Goal: Transaction & Acquisition: Book appointment/travel/reservation

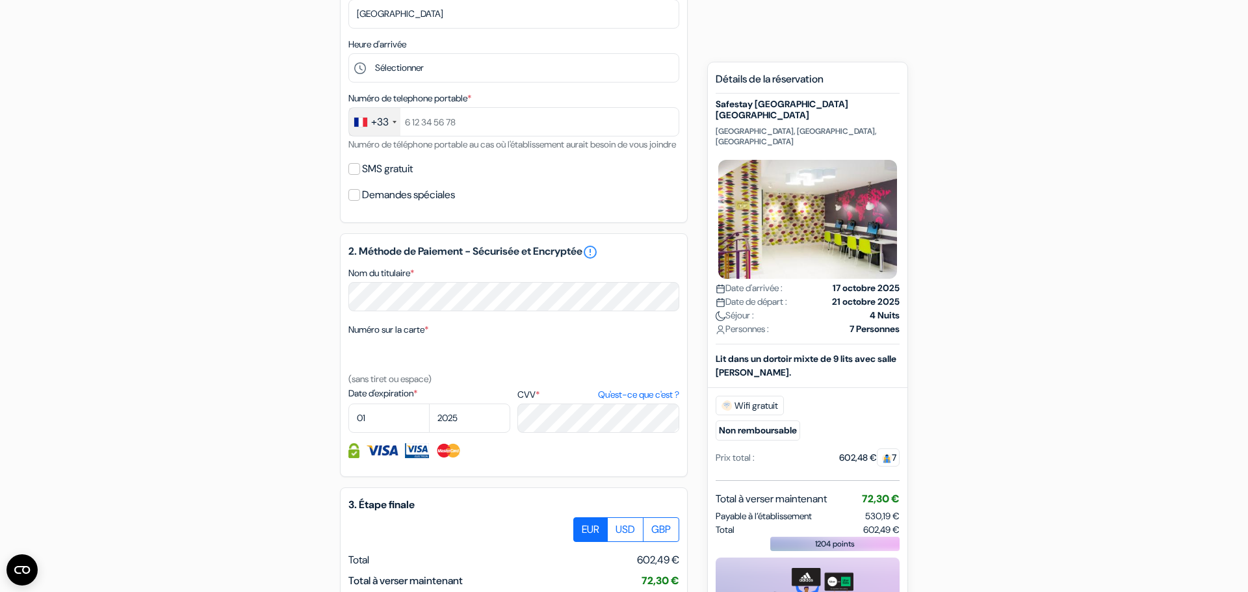
scroll to position [407, 0]
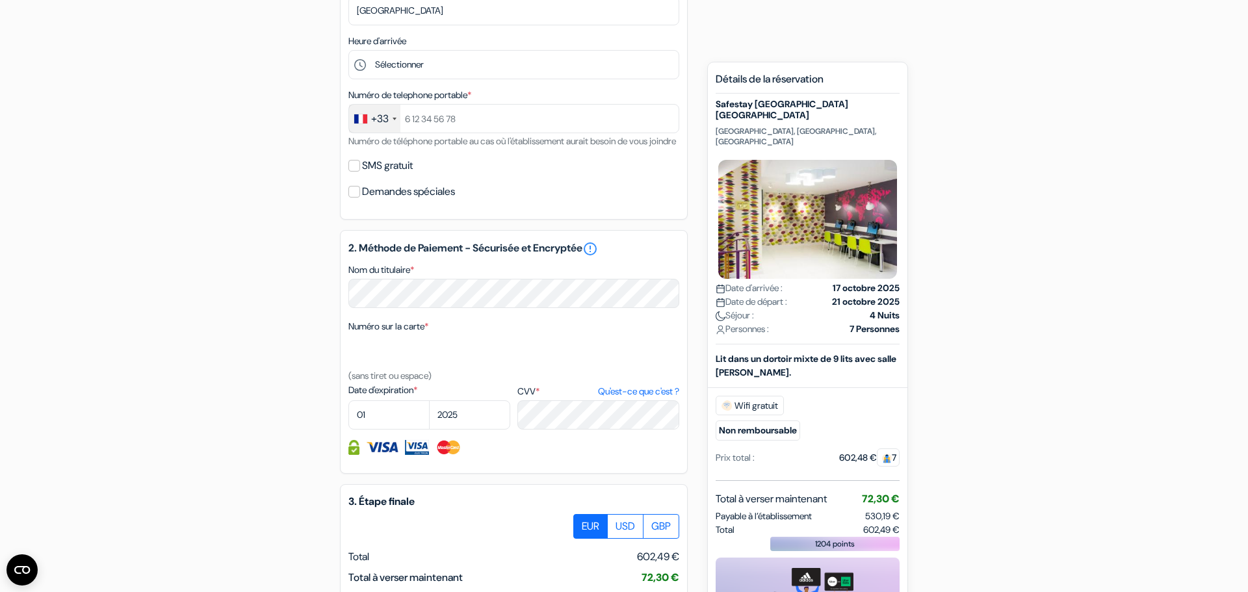
click at [398, 201] on label "Demandes spéciales" at bounding box center [408, 192] width 93 height 18
click at [360, 198] on input "Demandes spéciales" at bounding box center [354, 192] width 12 height 12
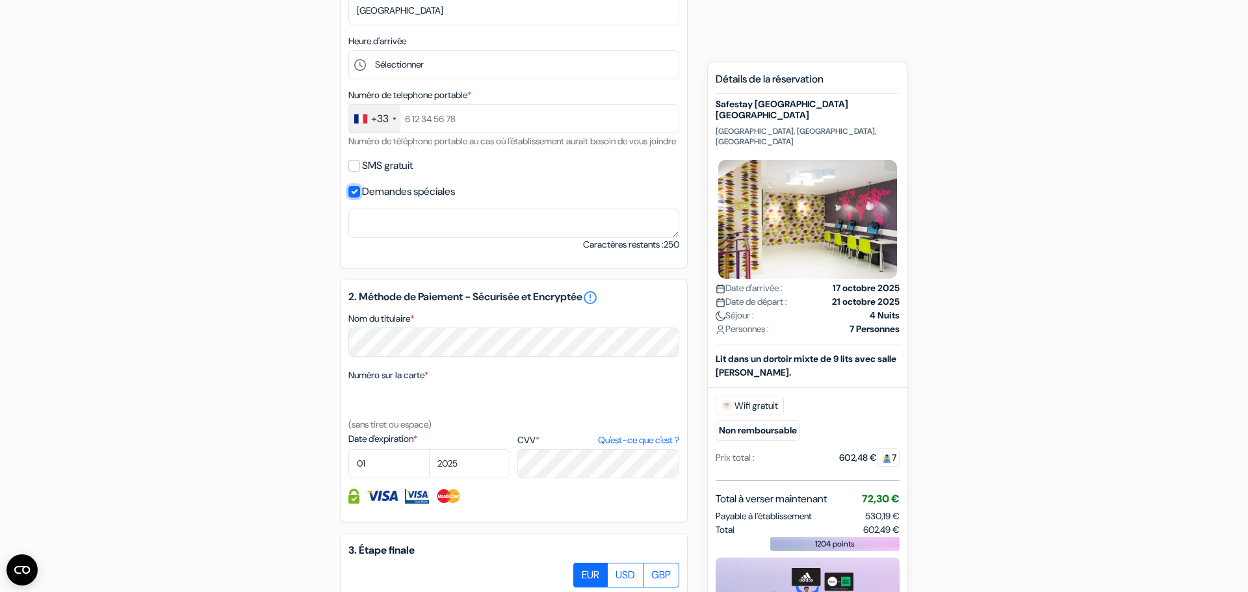
click at [357, 198] on input "Demandes spéciales" at bounding box center [354, 192] width 12 height 12
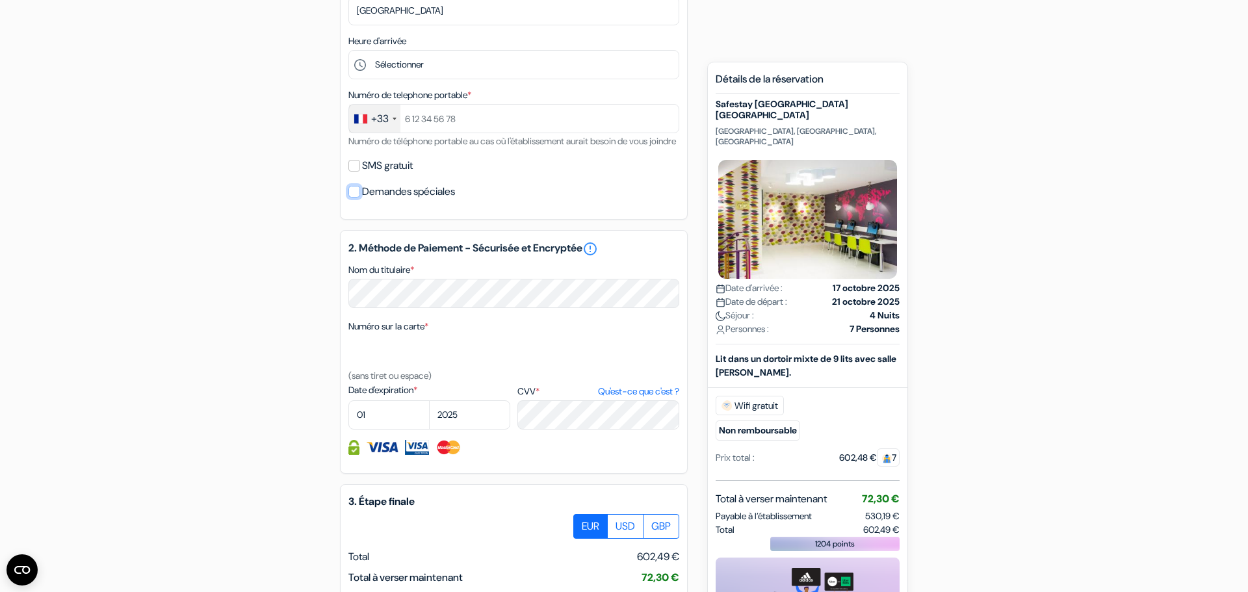
click at [356, 198] on input "Demandes spéciales" at bounding box center [354, 192] width 12 height 12
checkbox input "true"
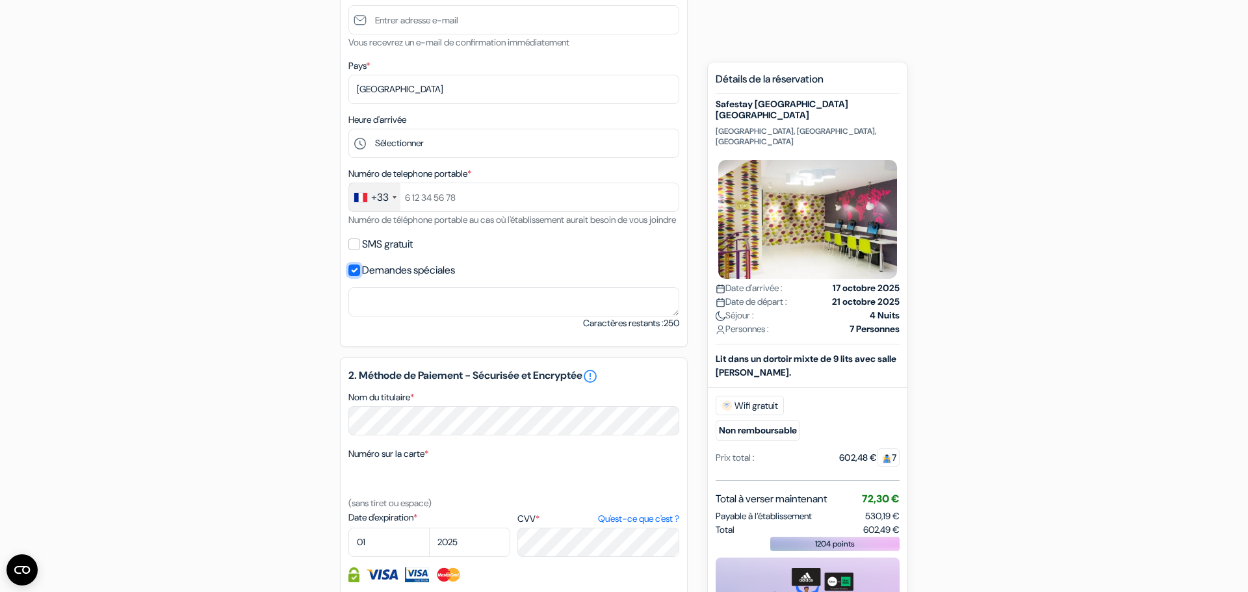
scroll to position [0, 0]
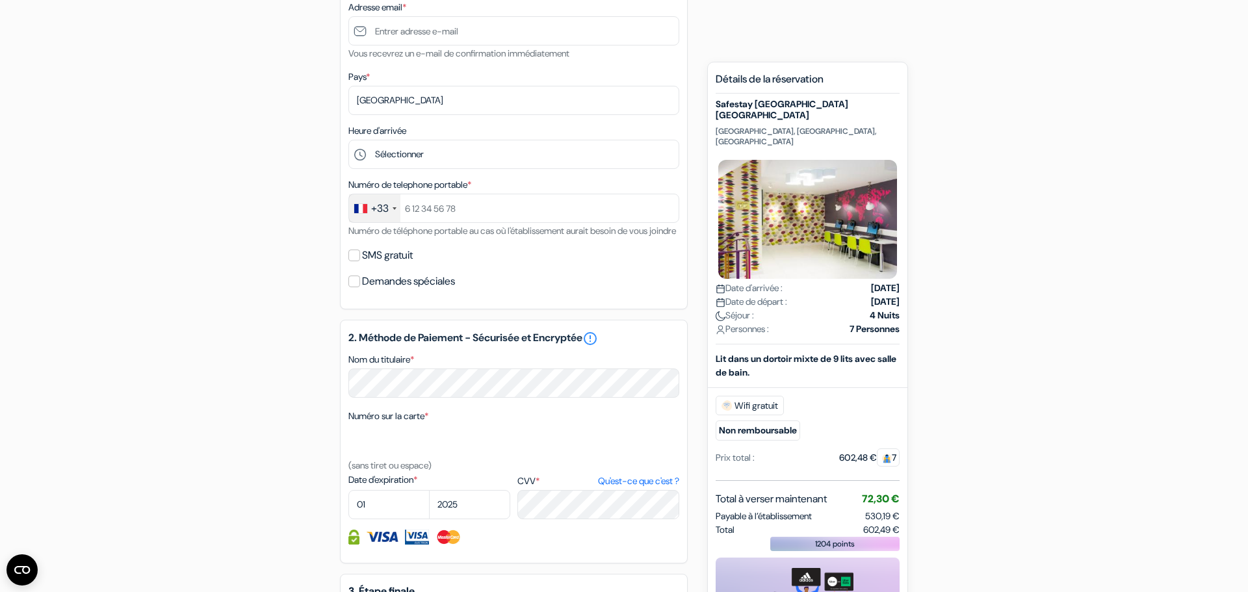
scroll to position [341, 0]
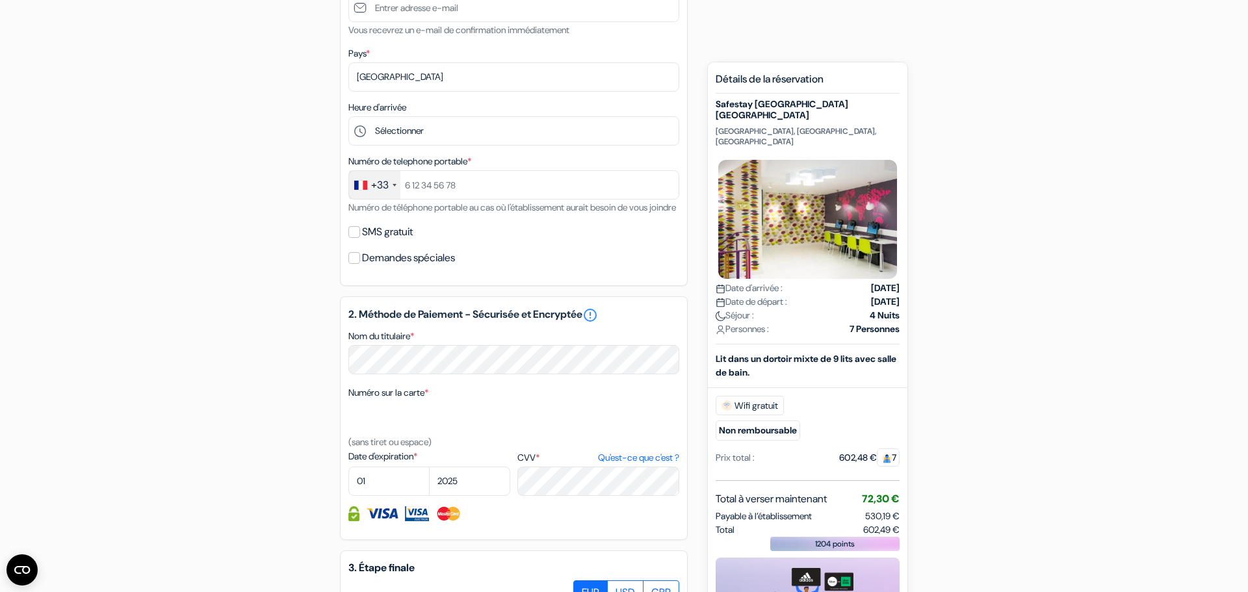
click at [404, 267] on label "Demandes spéciales" at bounding box center [408, 258] width 93 height 18
click at [360, 264] on input "Demandes spéciales" at bounding box center [354, 258] width 12 height 12
checkbox input "true"
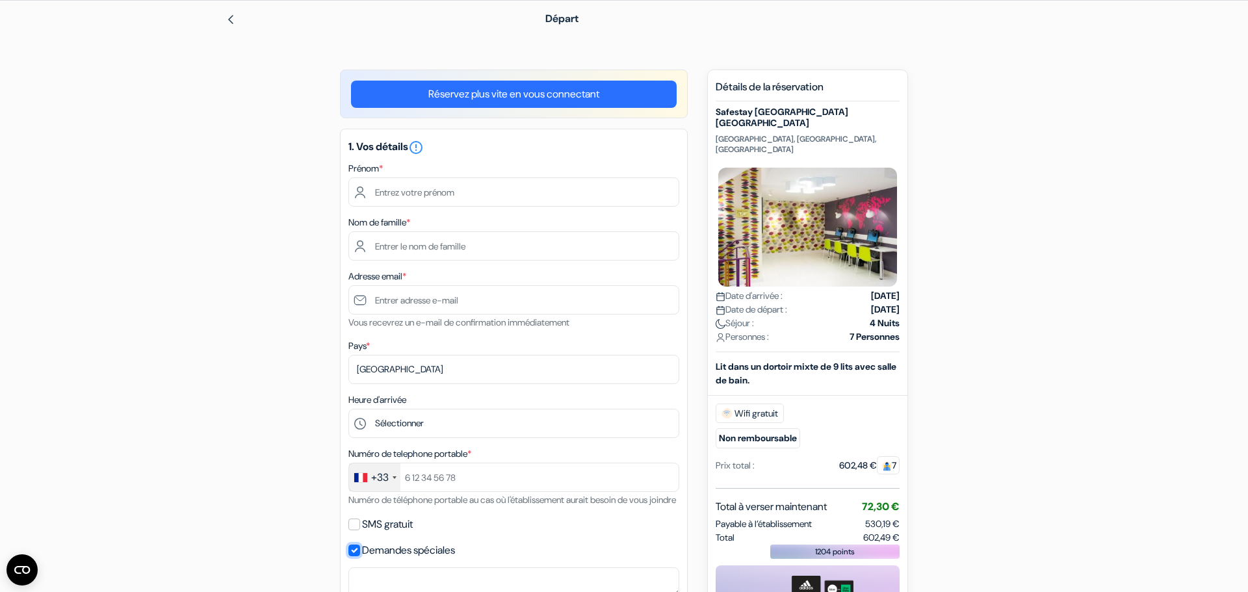
scroll to position [62, 0]
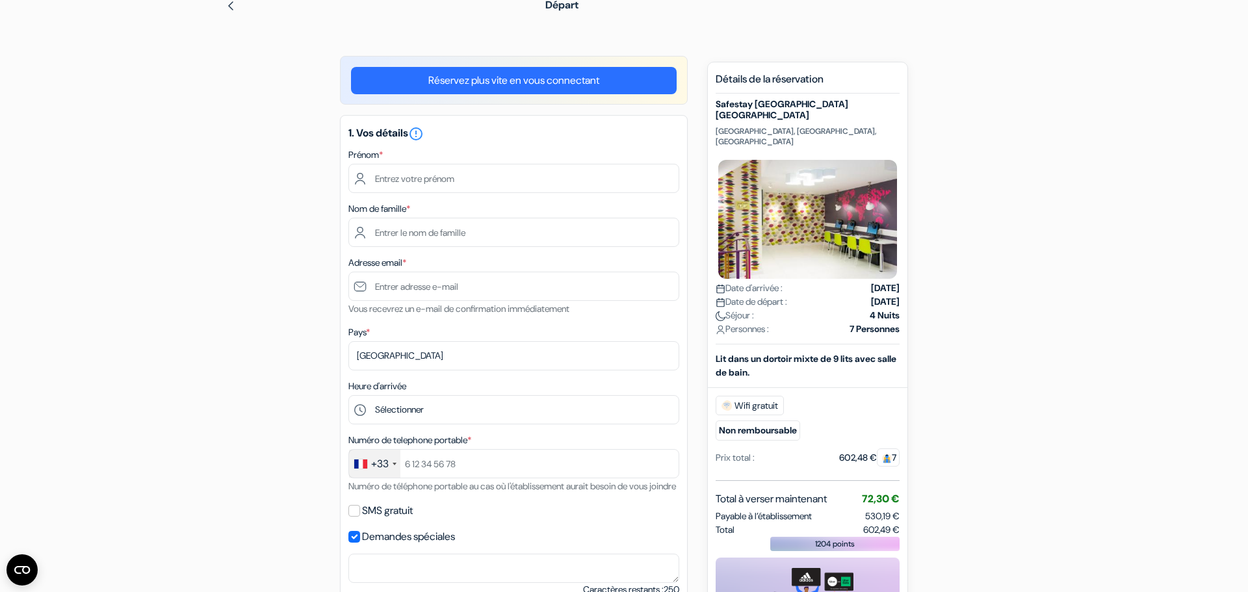
click at [891, 448] on span "7" at bounding box center [888, 457] width 23 height 18
click at [894, 448] on span "7" at bounding box center [888, 457] width 23 height 18
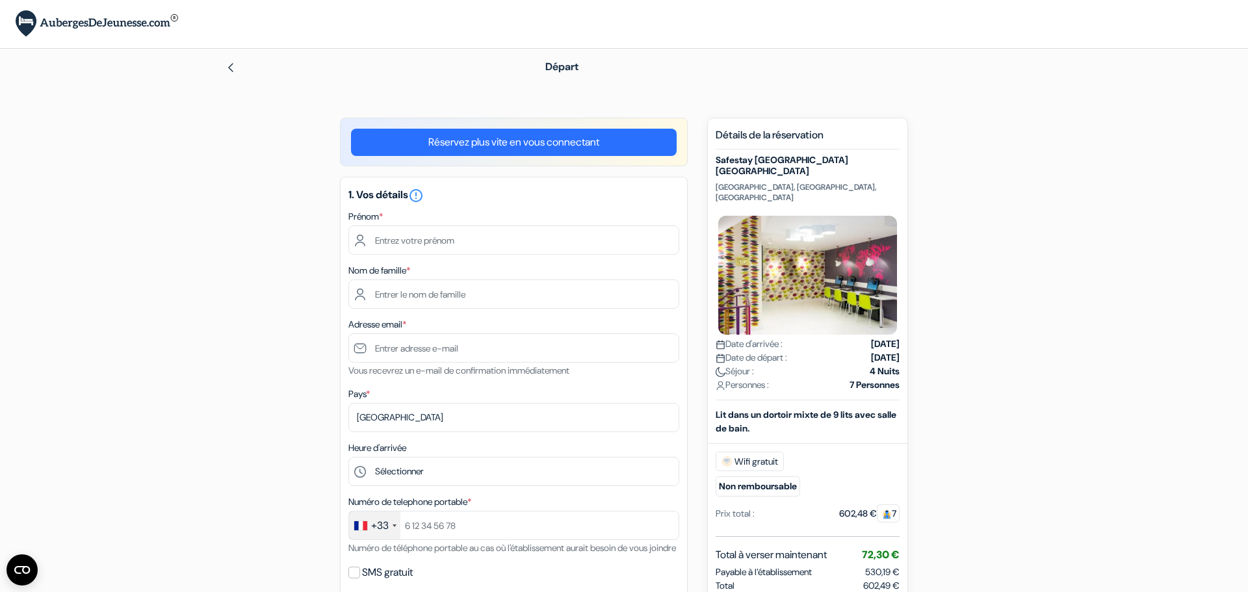
scroll to position [0, 0]
click at [231, 73] on link at bounding box center [230, 67] width 10 height 14
